Goal: Task Accomplishment & Management: Manage account settings

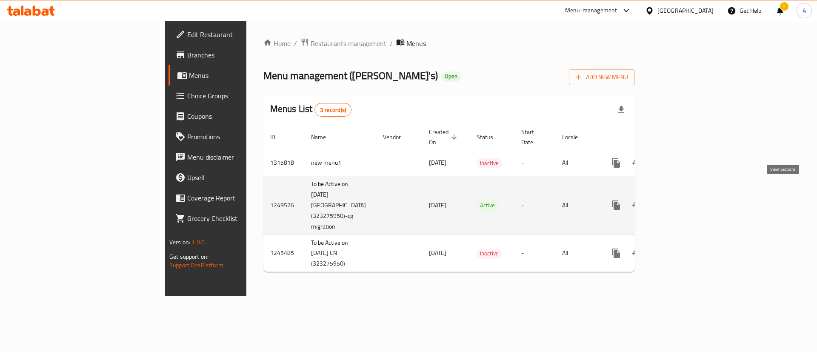
click at [683, 200] on icon "enhanced table" at bounding box center [678, 205] width 10 height 10
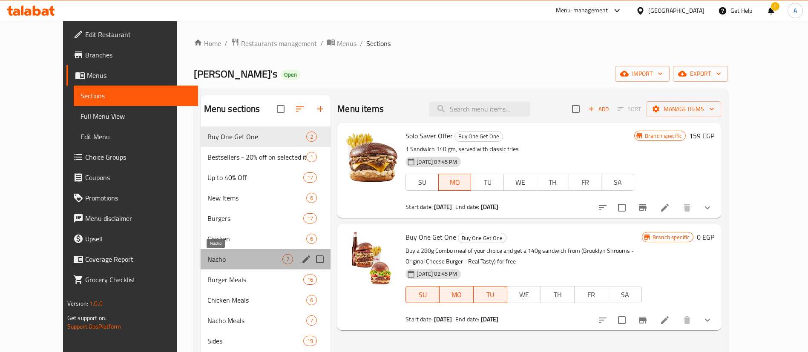
click at [207, 262] on span "Nacho" at bounding box center [244, 259] width 75 height 10
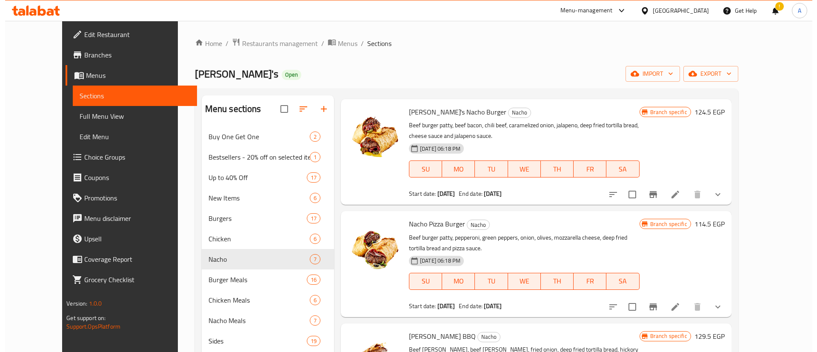
scroll to position [26, 0]
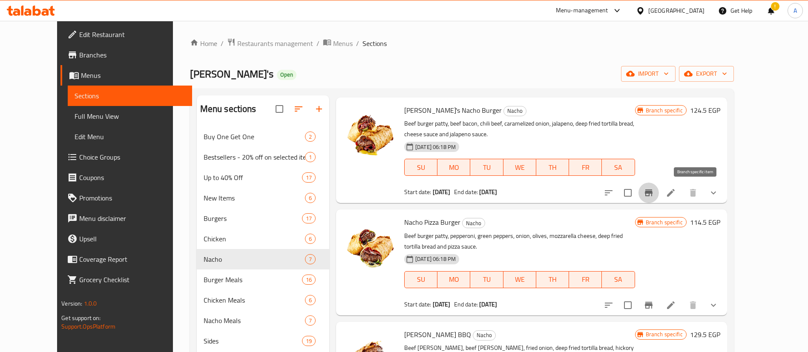
click at [652, 195] on icon "Branch-specific-item" at bounding box center [649, 192] width 8 height 7
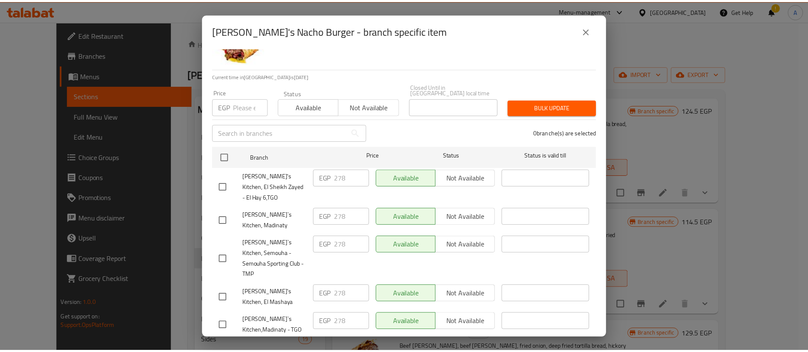
scroll to position [41, 0]
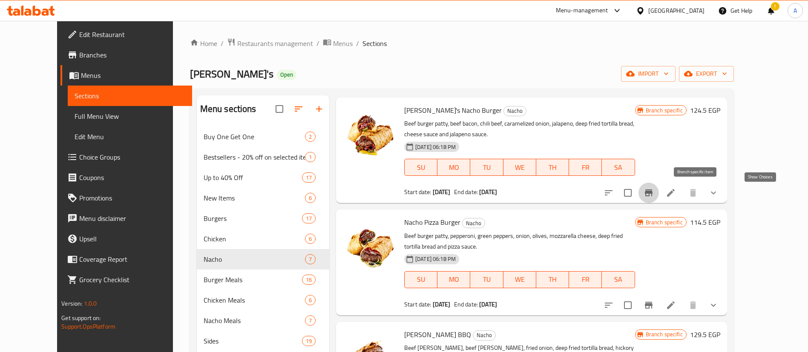
click at [718, 189] on icon "show more" at bounding box center [713, 193] width 10 height 10
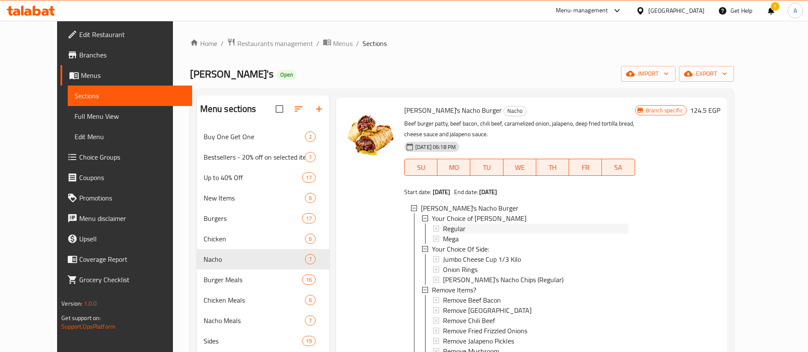
click at [445, 229] on span "Regular" at bounding box center [454, 228] width 23 height 10
click at [447, 241] on div "Mega" at bounding box center [535, 239] width 185 height 10
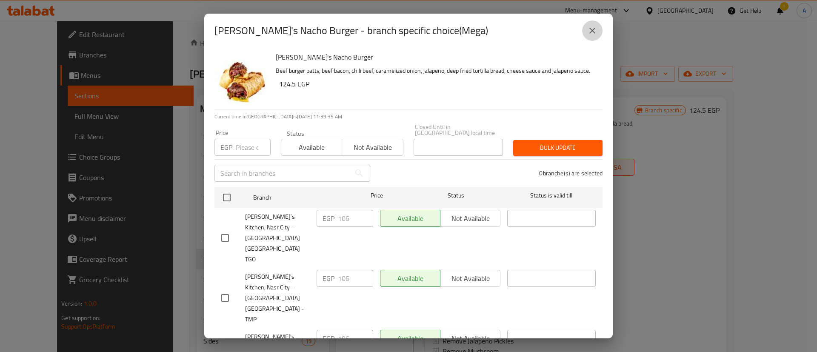
click at [596, 33] on icon "close" at bounding box center [592, 31] width 10 height 10
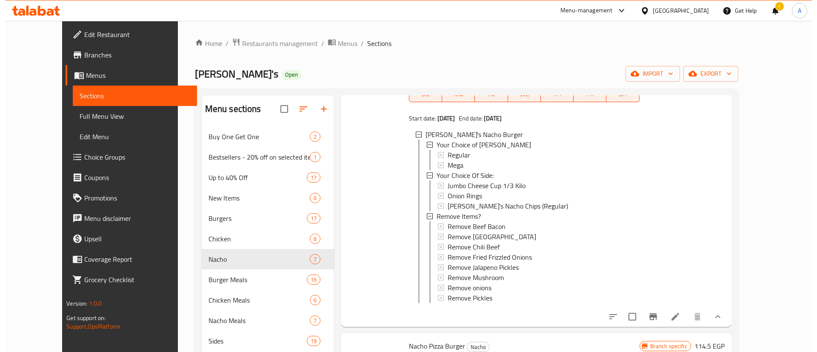
scroll to position [107, 0]
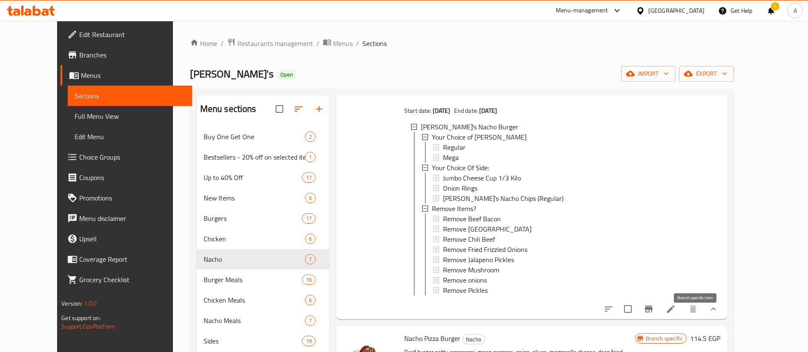
click at [652, 312] on icon "Branch-specific-item" at bounding box center [649, 309] width 8 height 7
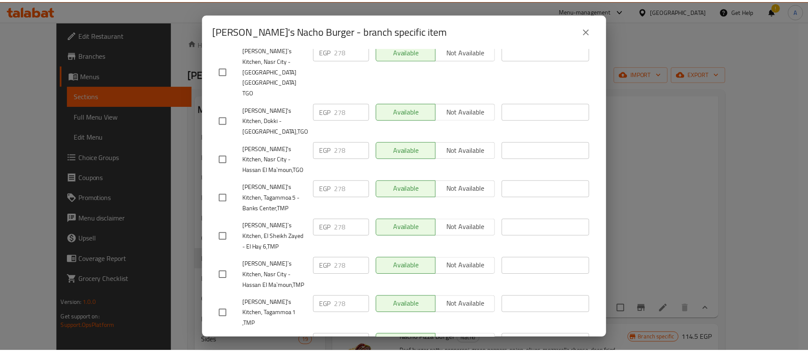
scroll to position [0, 0]
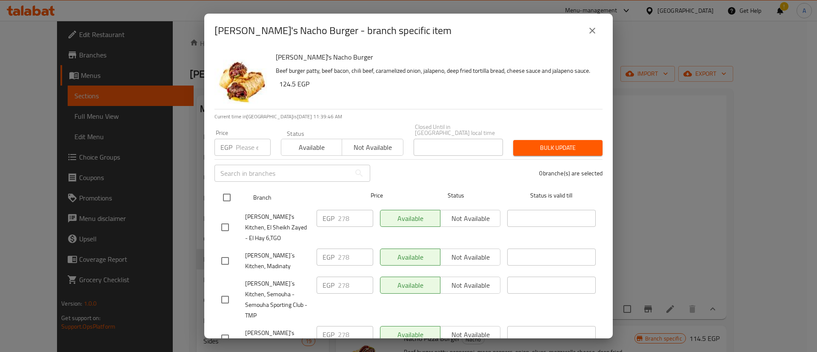
click at [223, 189] on input "checkbox" at bounding box center [227, 198] width 18 height 18
checkbox input "true"
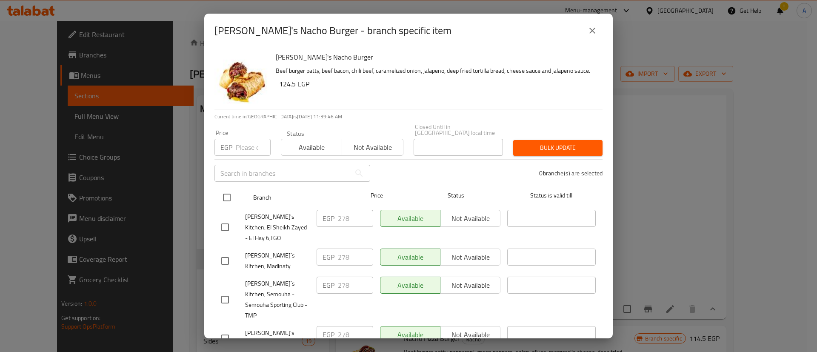
checkbox input "true"
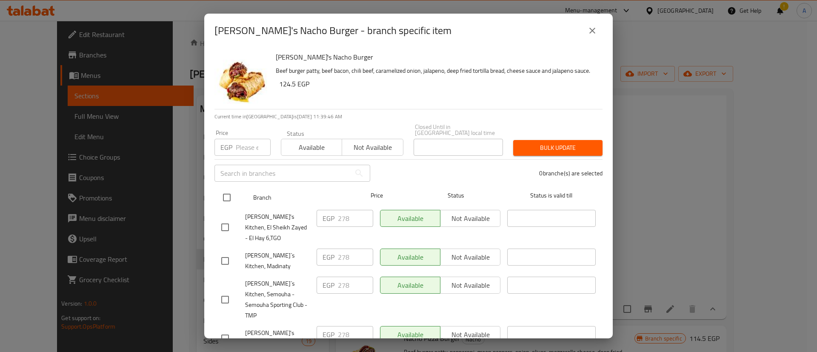
checkbox input "true"
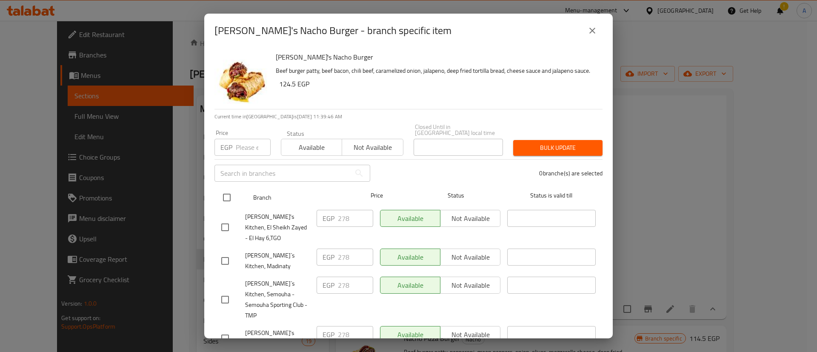
checkbox input "true"
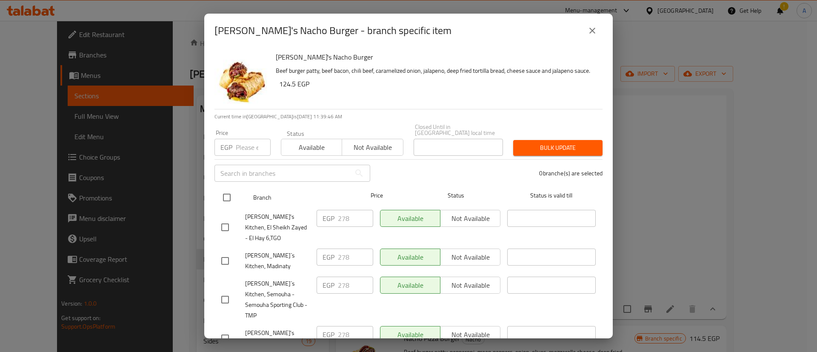
checkbox input "true"
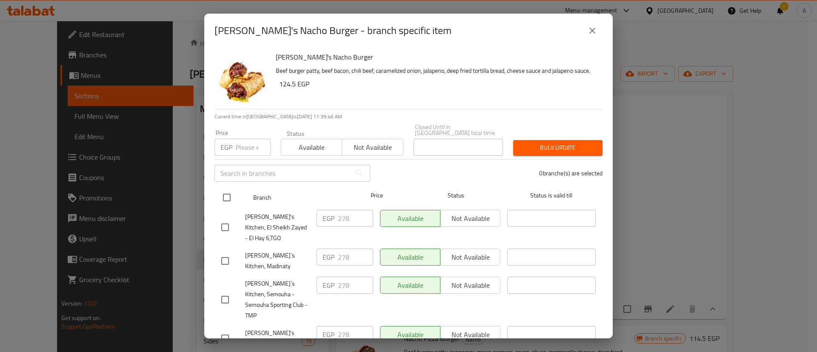
checkbox input "true"
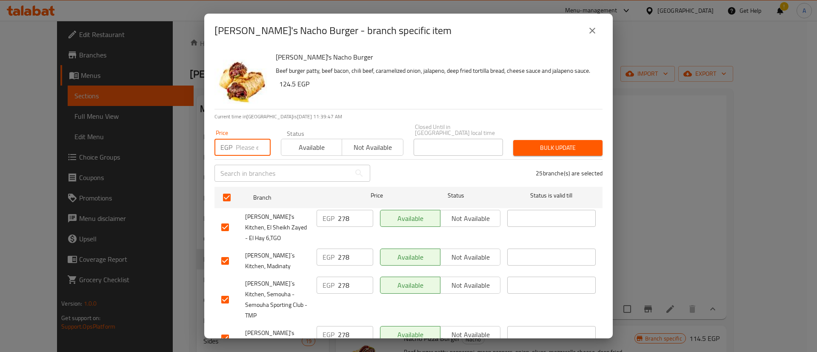
click at [244, 141] on input "number" at bounding box center [253, 147] width 35 height 17
type input "209"
click at [559, 146] on span "Bulk update" at bounding box center [558, 148] width 76 height 11
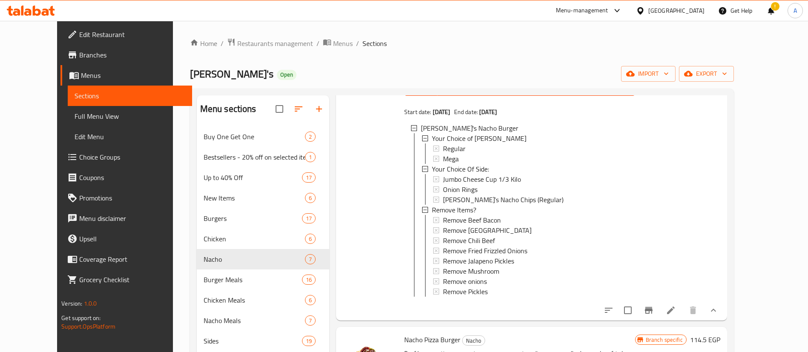
click at [443, 160] on span "Mega" at bounding box center [451, 159] width 16 height 10
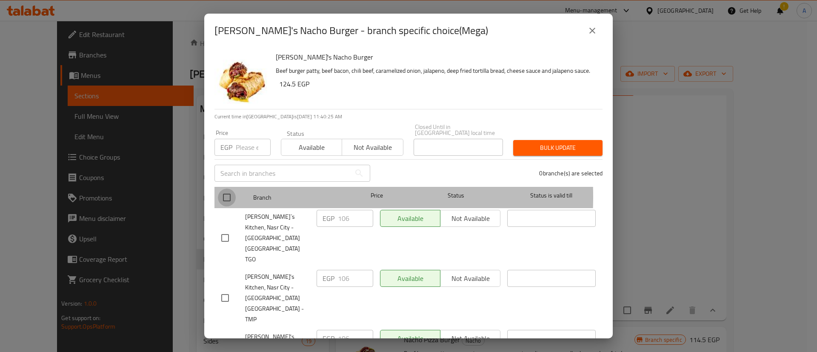
click at [227, 191] on input "checkbox" at bounding box center [227, 198] width 18 height 18
checkbox input "true"
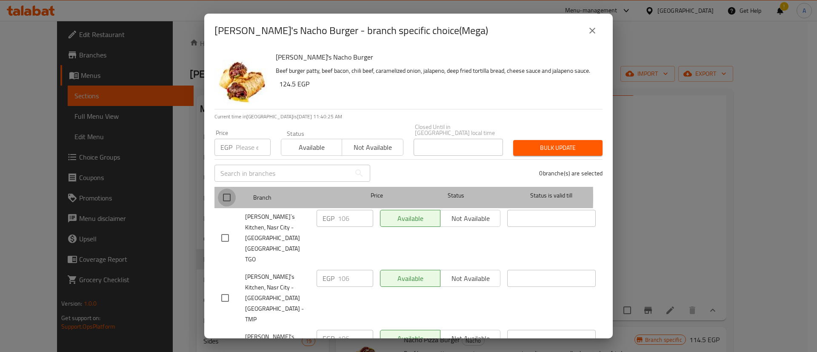
checkbox input "true"
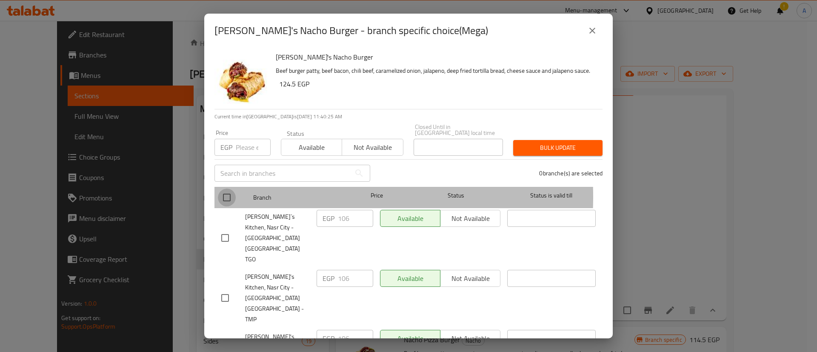
checkbox input "true"
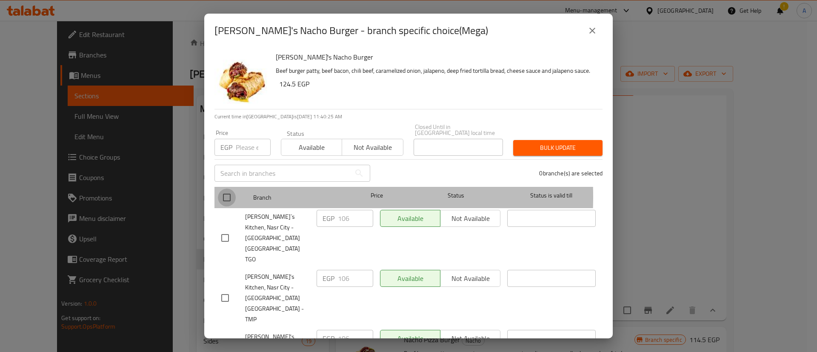
checkbox input "true"
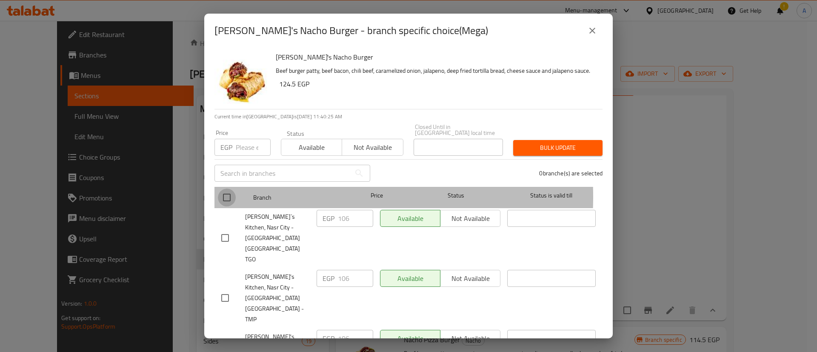
checkbox input "true"
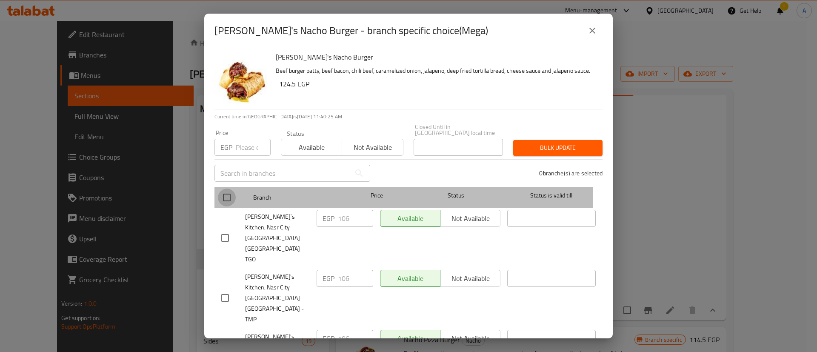
checkbox input "true"
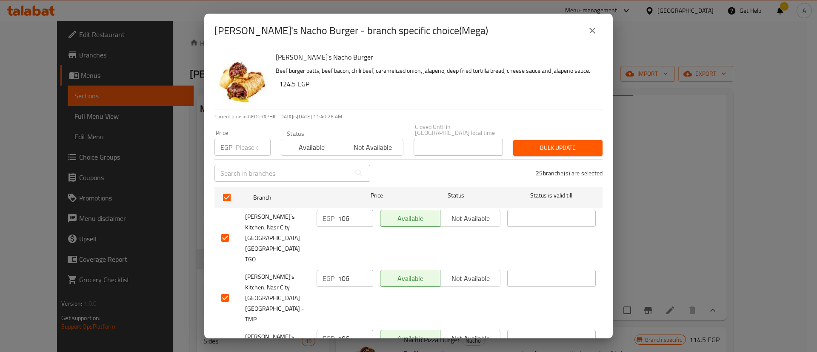
click at [246, 145] on input "number" at bounding box center [253, 147] width 35 height 17
type button "0"
click at [246, 145] on input "number" at bounding box center [253, 147] width 35 height 17
type input "104"
click at [596, 30] on icon "close" at bounding box center [592, 31] width 10 height 10
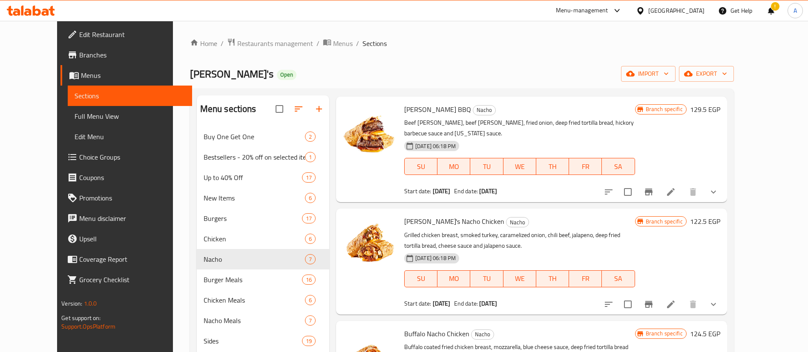
scroll to position [426, 0]
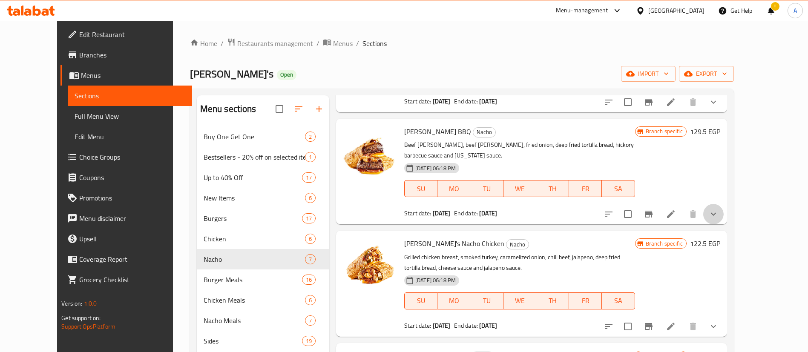
click at [723, 215] on button "show more" at bounding box center [713, 214] width 20 height 20
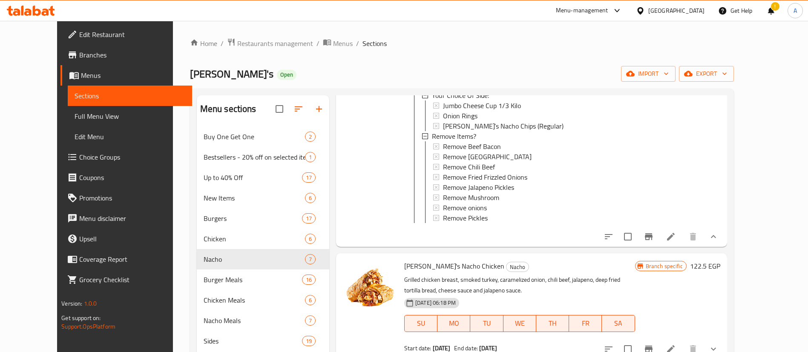
scroll to position [1, 0]
click at [653, 242] on icon "Branch-specific-item" at bounding box center [648, 237] width 10 height 10
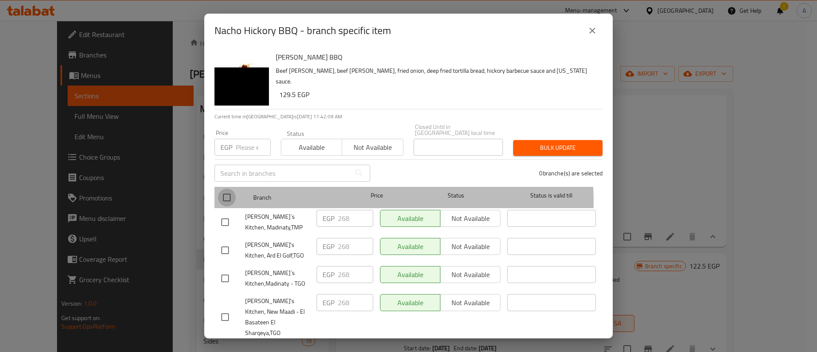
click at [232, 196] on input "checkbox" at bounding box center [227, 198] width 18 height 18
checkbox input "true"
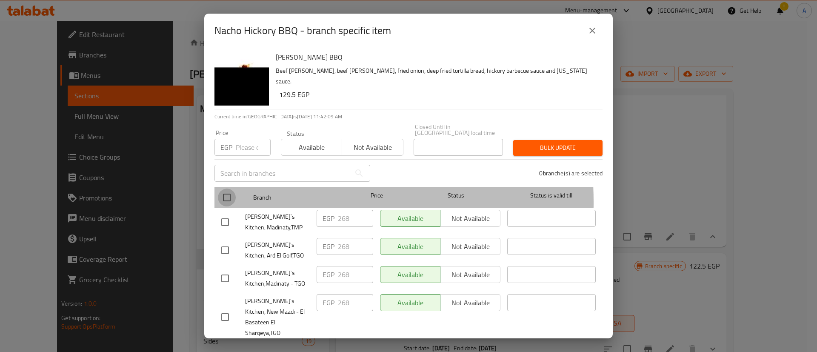
checkbox input "true"
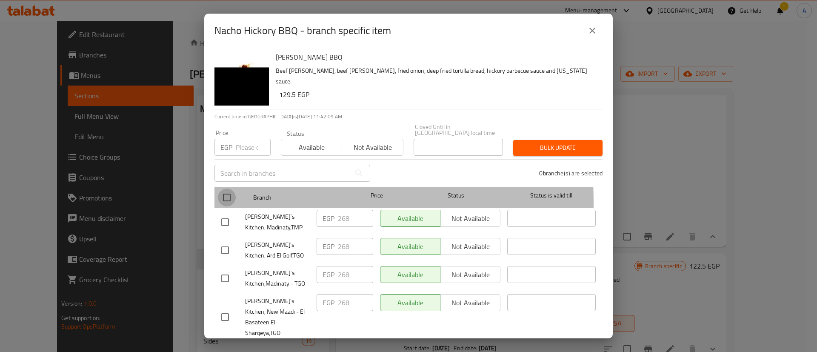
checkbox input "true"
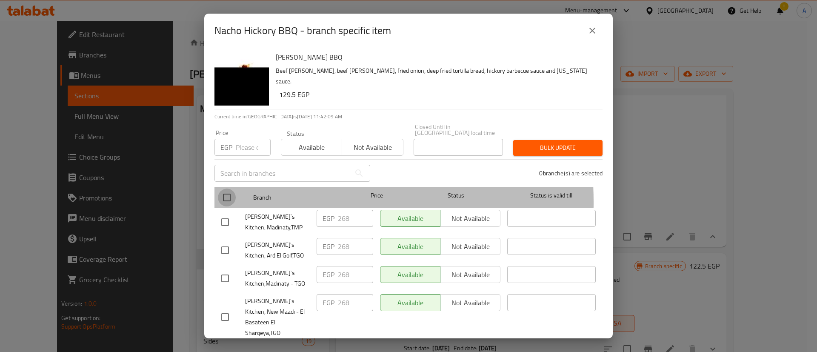
checkbox input "true"
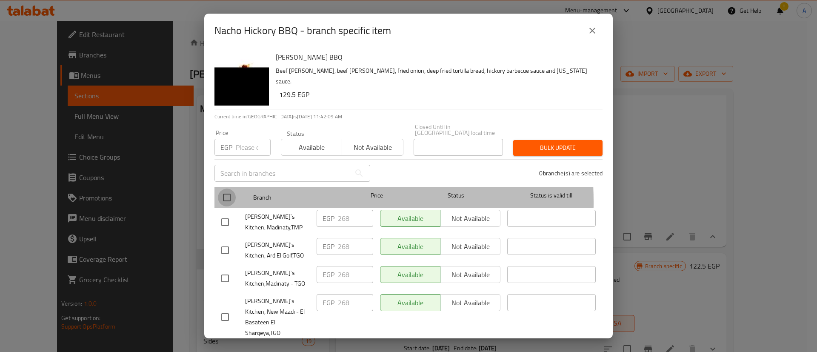
checkbox input "true"
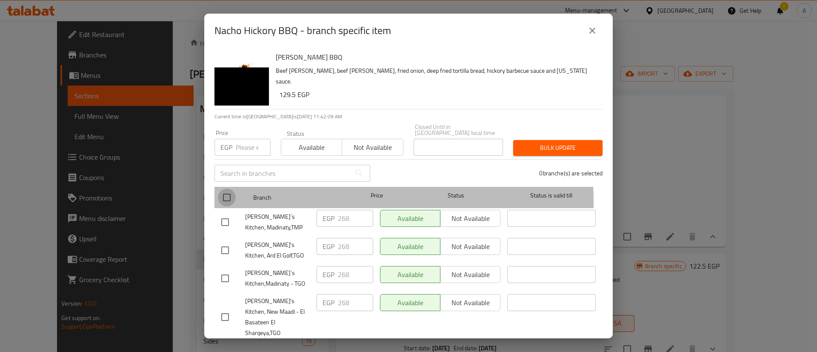
checkbox input "true"
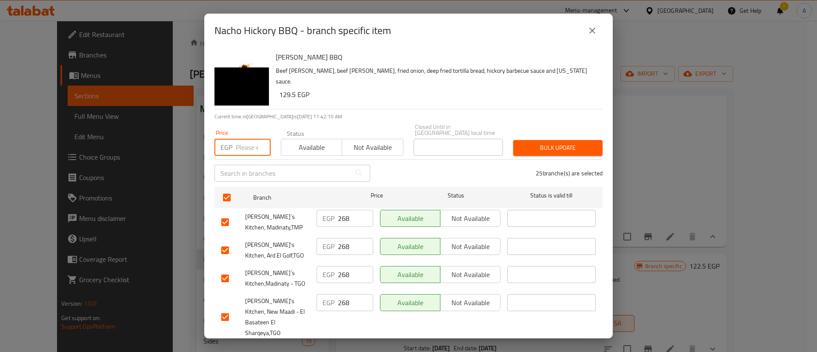
click at [241, 139] on input "number" at bounding box center [253, 147] width 35 height 17
type input "199"
click at [559, 143] on span "Bulk update" at bounding box center [558, 148] width 76 height 11
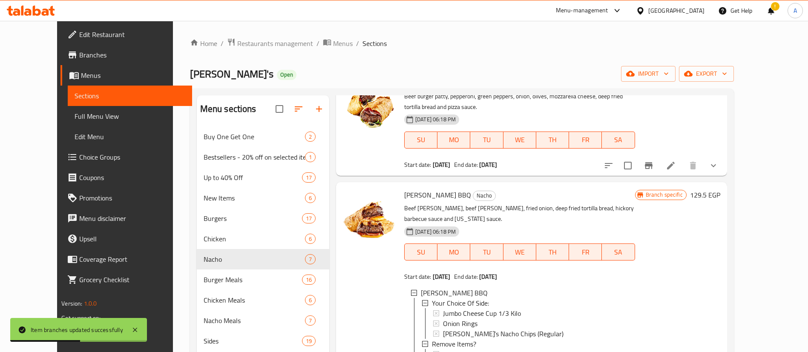
scroll to position [362, 0]
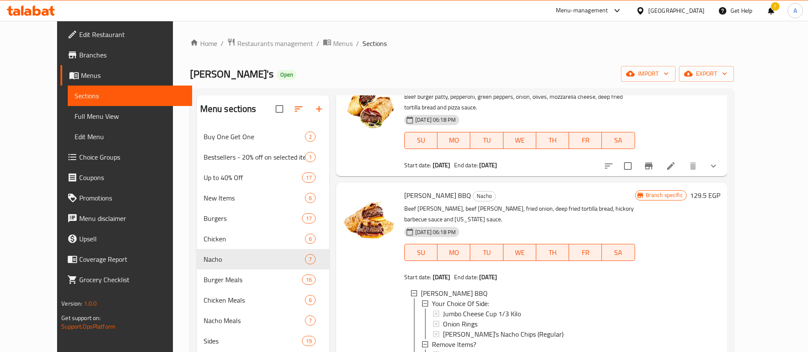
click at [440, 42] on ol "Home / Restaurants management / Menus / Sections" at bounding box center [462, 43] width 544 height 11
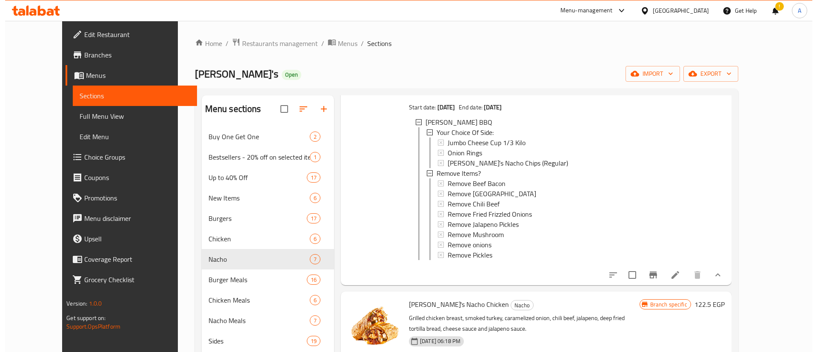
scroll to position [533, 0]
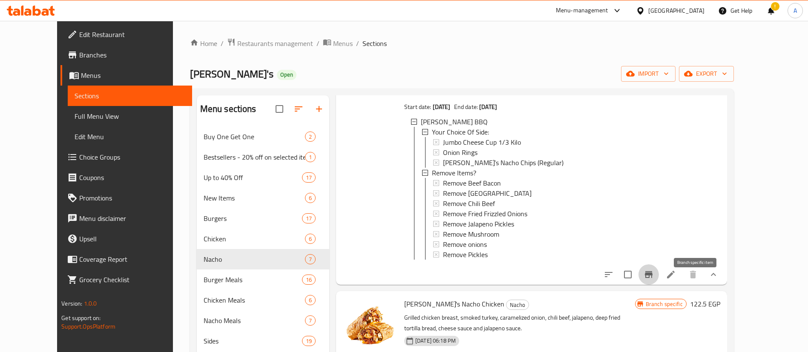
click at [653, 280] on icon "Branch-specific-item" at bounding box center [648, 274] width 10 height 10
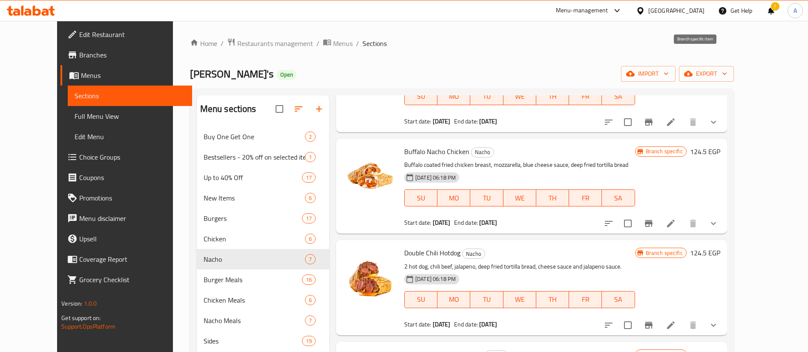
scroll to position [806, 0]
click at [718, 121] on icon "show more" at bounding box center [713, 122] width 10 height 10
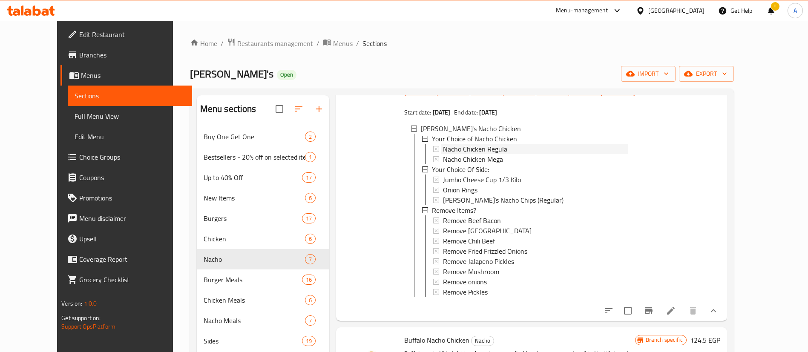
click at [464, 154] on span "Nacho Chicken Regula" at bounding box center [475, 149] width 64 height 10
click at [653, 316] on icon "Branch-specific-item" at bounding box center [648, 311] width 10 height 10
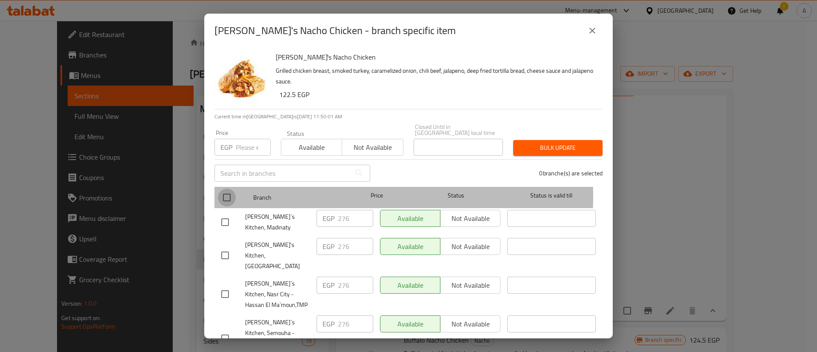
click at [231, 191] on input "checkbox" at bounding box center [227, 198] width 18 height 18
checkbox input "true"
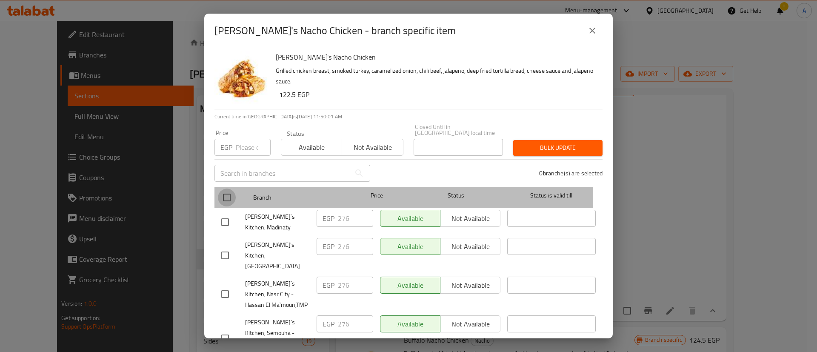
checkbox input "true"
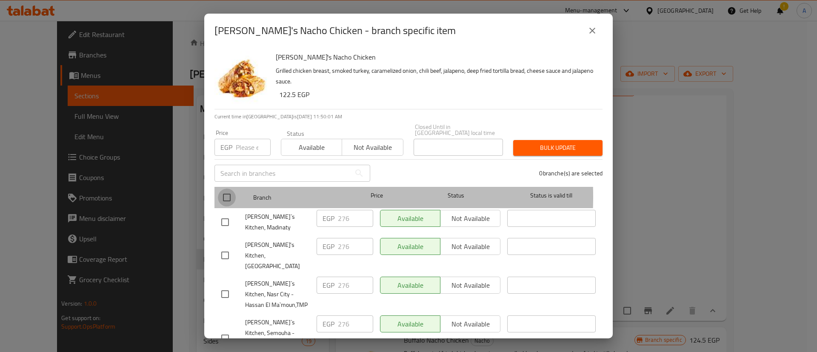
checkbox input "true"
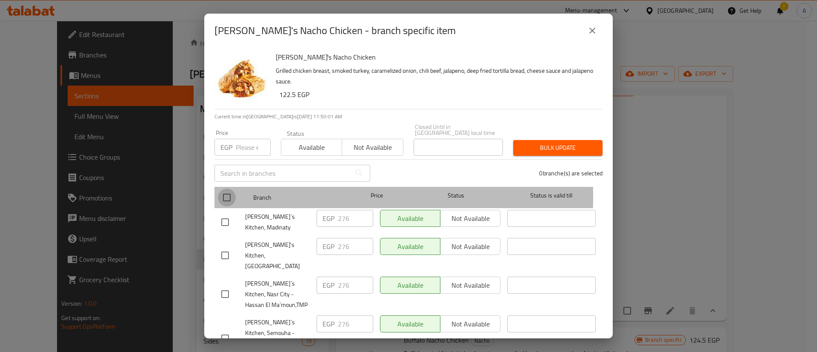
checkbox input "true"
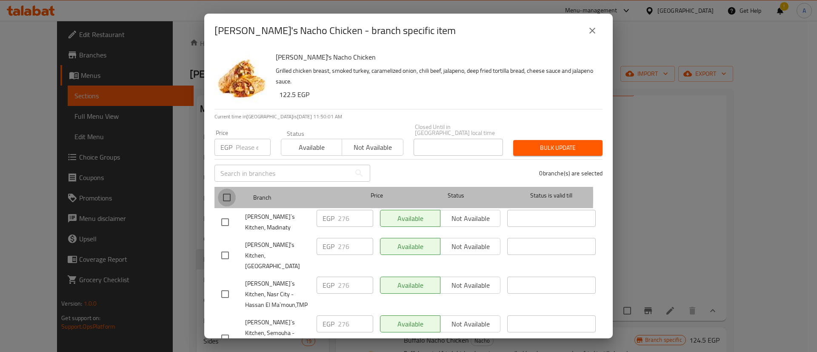
checkbox input "true"
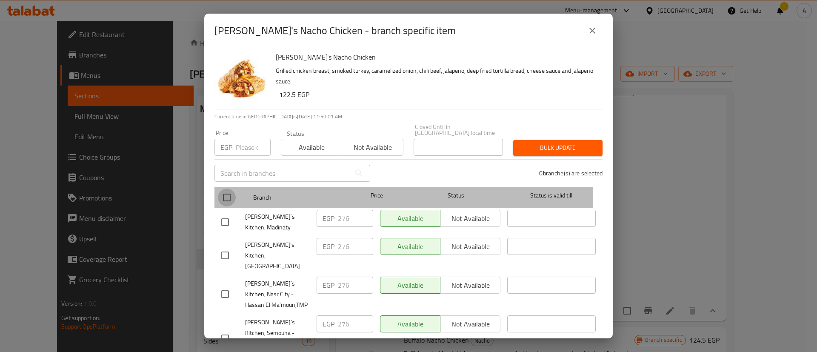
checkbox input "true"
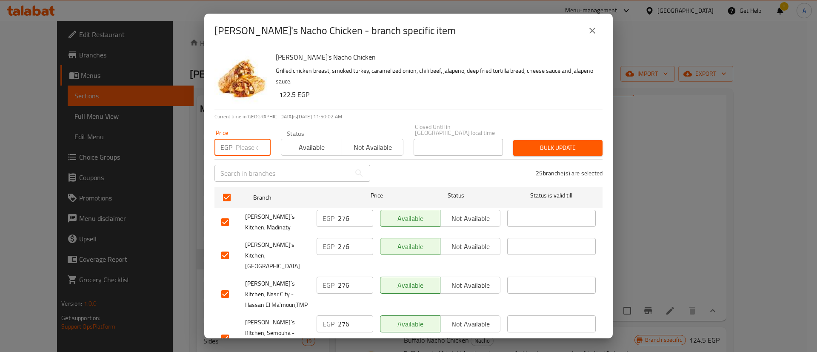
click at [240, 142] on input "number" at bounding box center [253, 147] width 35 height 17
type input "207"
click at [547, 143] on span "Bulk update" at bounding box center [558, 148] width 76 height 11
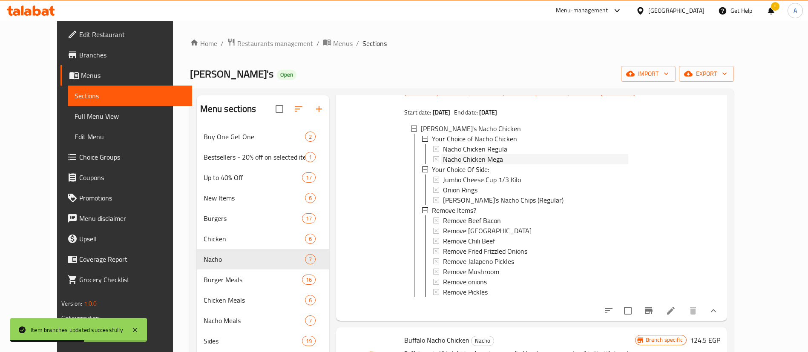
click at [467, 164] on span "Nacho Chicken Mega" at bounding box center [473, 159] width 60 height 10
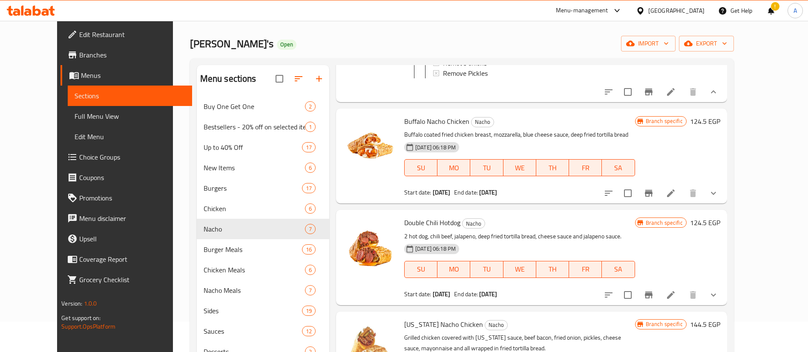
scroll to position [119, 0]
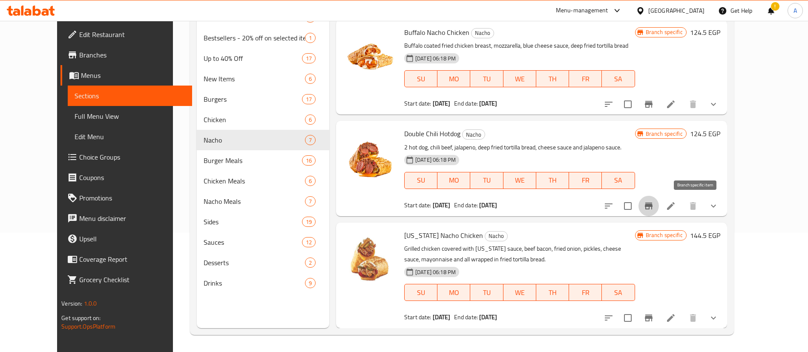
click at [652, 206] on icon "Branch-specific-item" at bounding box center [649, 206] width 8 height 7
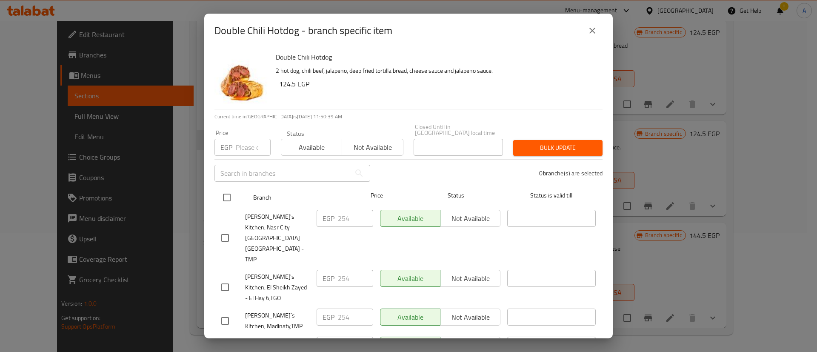
click at [226, 189] on input "checkbox" at bounding box center [227, 198] width 18 height 18
checkbox input "true"
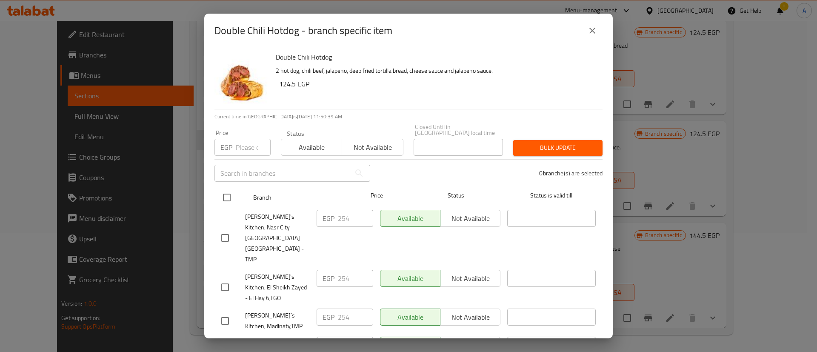
checkbox input "true"
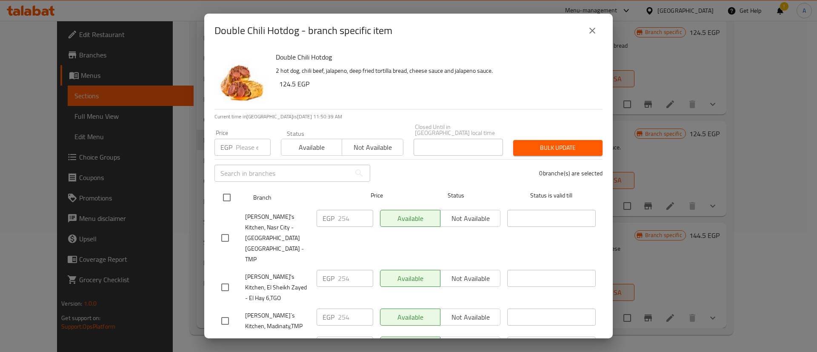
checkbox input "true"
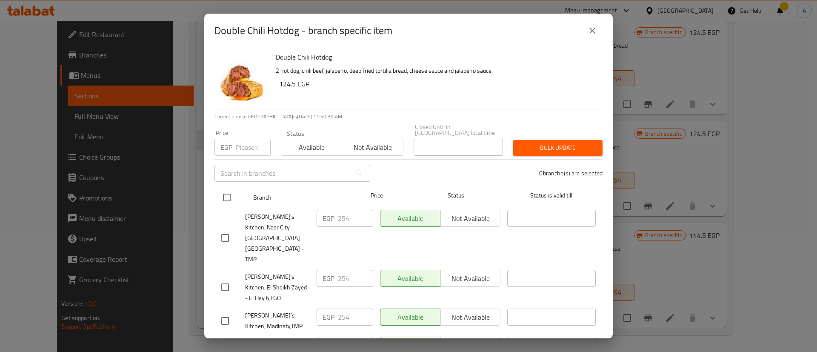
checkbox input "true"
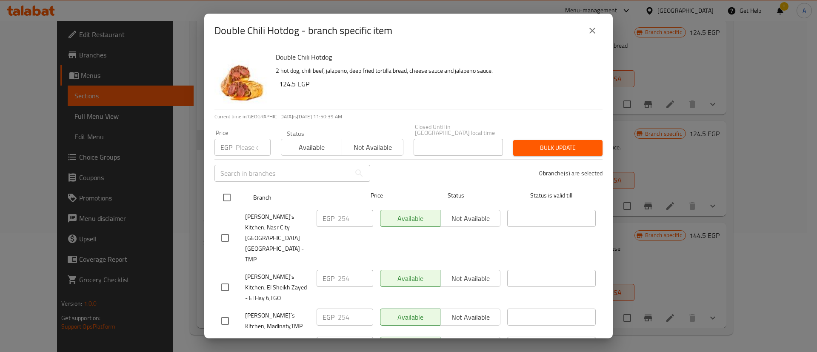
checkbox input "true"
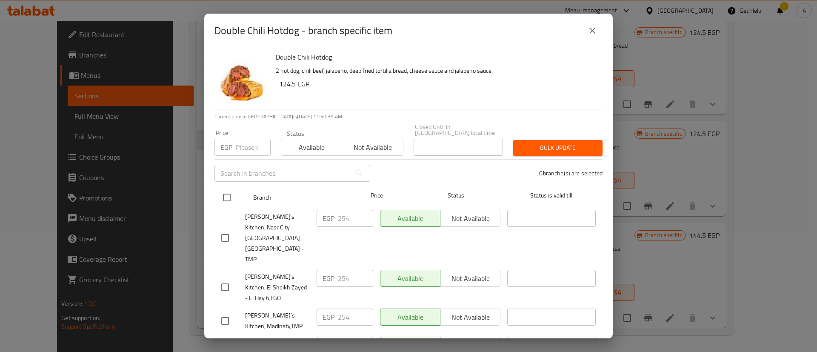
checkbox input "true"
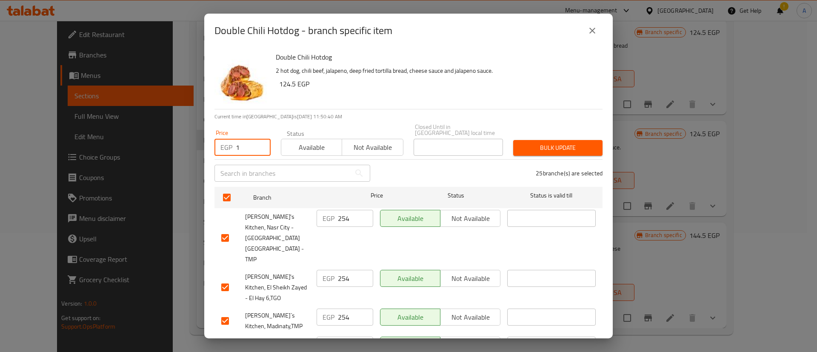
click at [239, 139] on input "1" at bounding box center [253, 147] width 35 height 17
type input "185"
click at [576, 146] on span "Bulk update" at bounding box center [558, 148] width 76 height 11
